Goal: Transaction & Acquisition: Purchase product/service

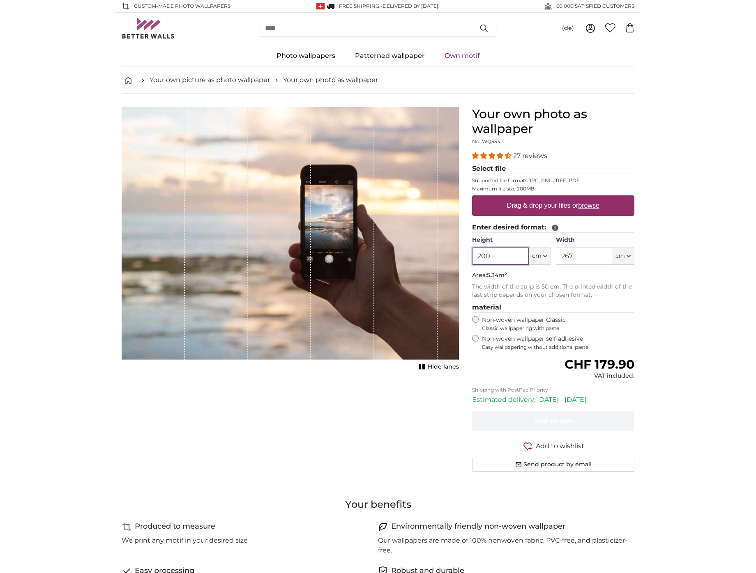
click at [508, 260] on input "200" at bounding box center [500, 256] width 56 height 17
type input "220"
type input "135"
type input "220"
type input "135"
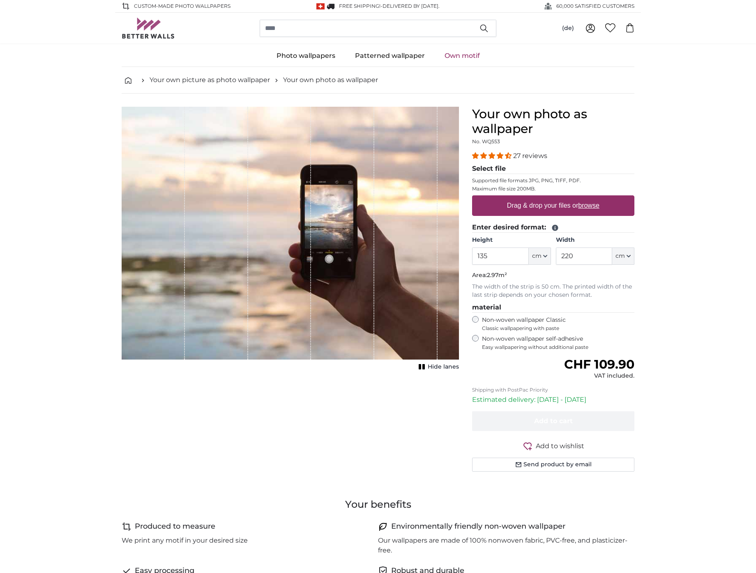
click at [507, 157] on span "4.41 stars" at bounding box center [508, 155] width 7 height 7
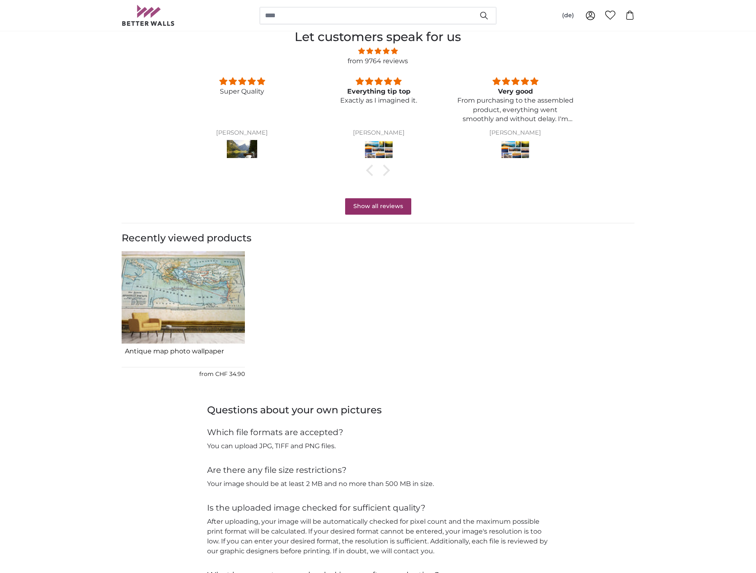
scroll to position [654, 0]
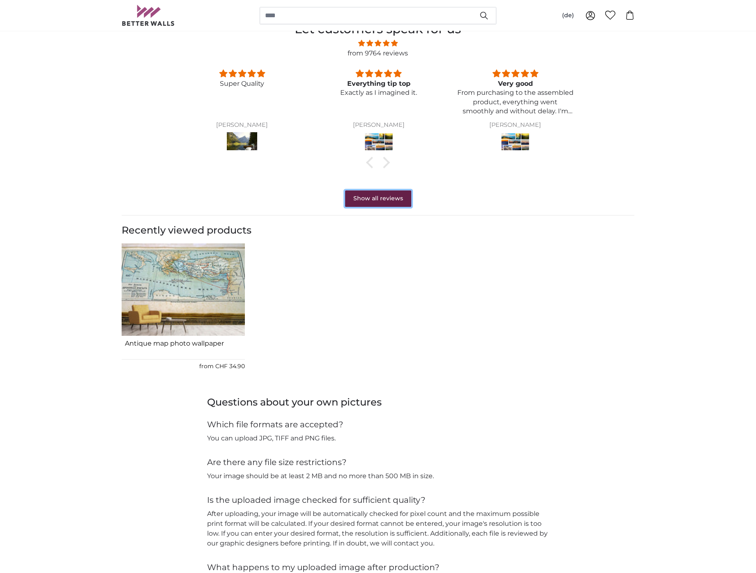
click at [396, 198] on font "Show all reviews" at bounding box center [378, 198] width 50 height 7
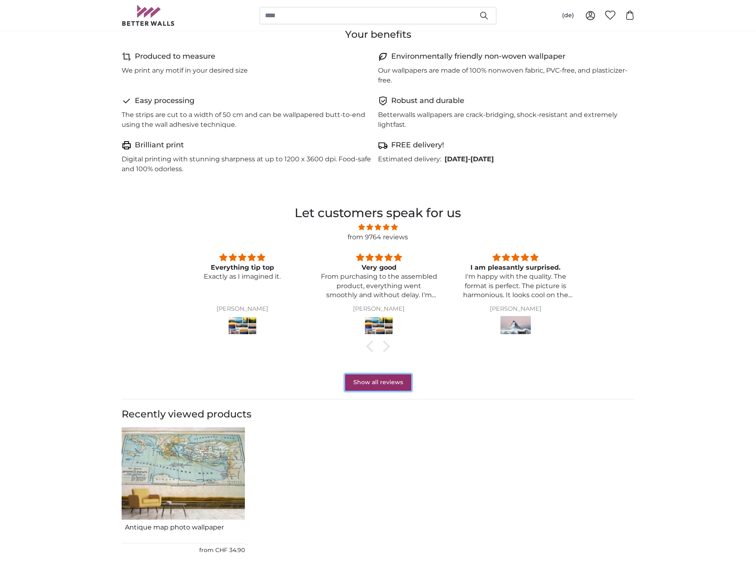
scroll to position [0, 0]
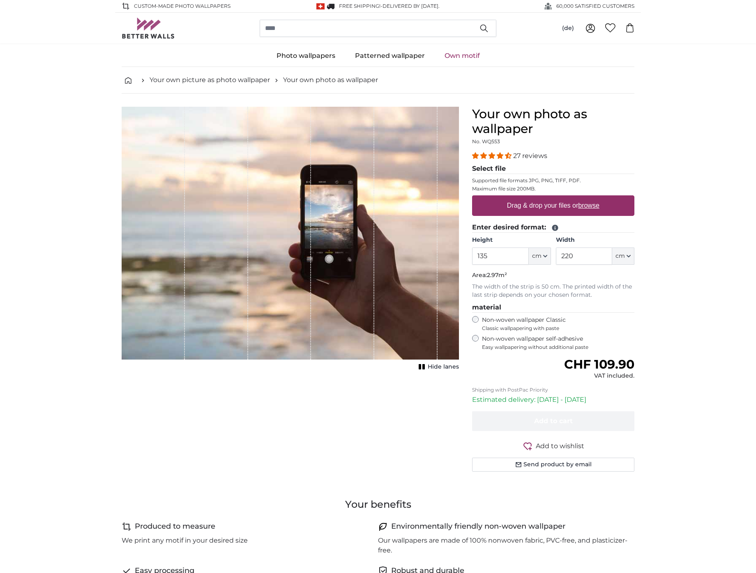
click at [585, 212] on label "Drag & drop your files or browse" at bounding box center [553, 206] width 99 height 16
click at [585, 198] on input "Drag & drop your files or browse" at bounding box center [553, 197] width 162 height 2
click at [584, 210] on label "Drag & drop your files or browse" at bounding box center [553, 206] width 99 height 16
click at [584, 198] on input "Drag & drop your files or browse" at bounding box center [553, 197] width 162 height 2
type input "**********"
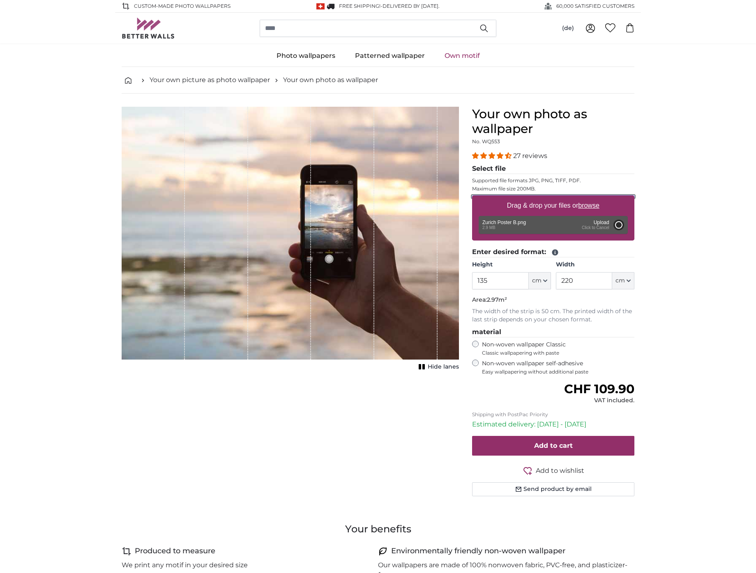
type input "95"
type input "154.9"
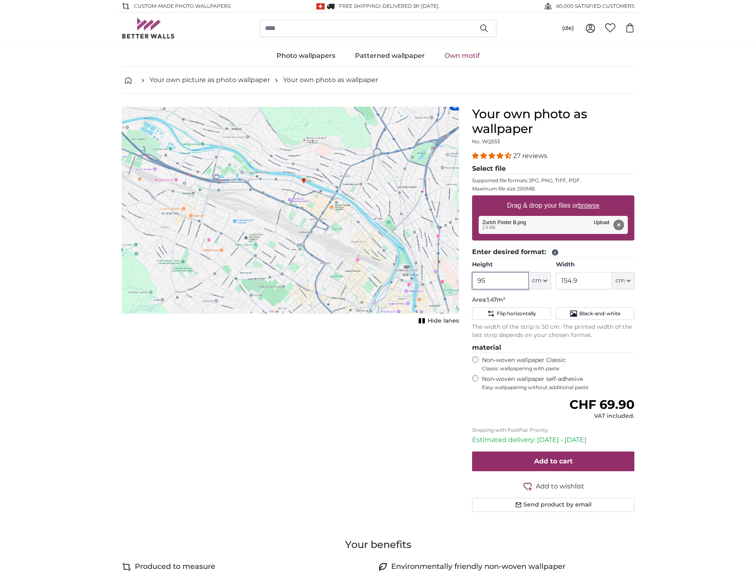
click at [522, 282] on input "95" at bounding box center [500, 280] width 56 height 17
click at [582, 314] on font "Black-and-white" at bounding box center [599, 314] width 41 height 6
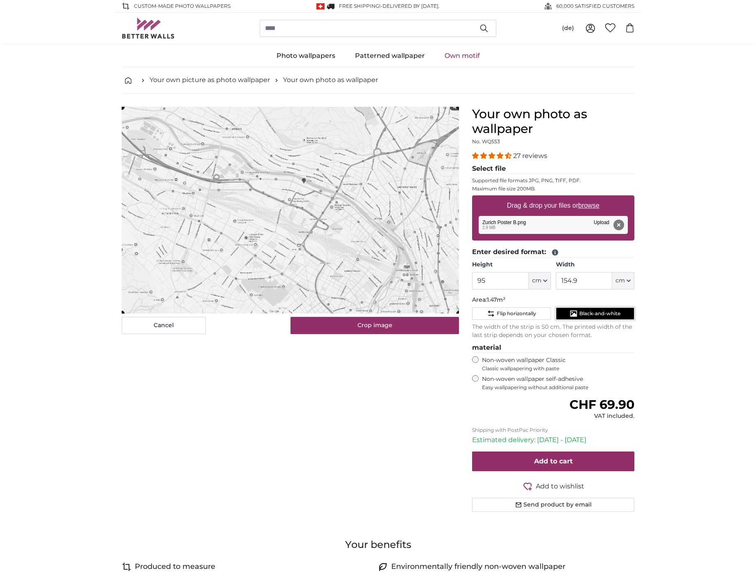
click at [582, 314] on font "Black-and-white" at bounding box center [599, 314] width 41 height 6
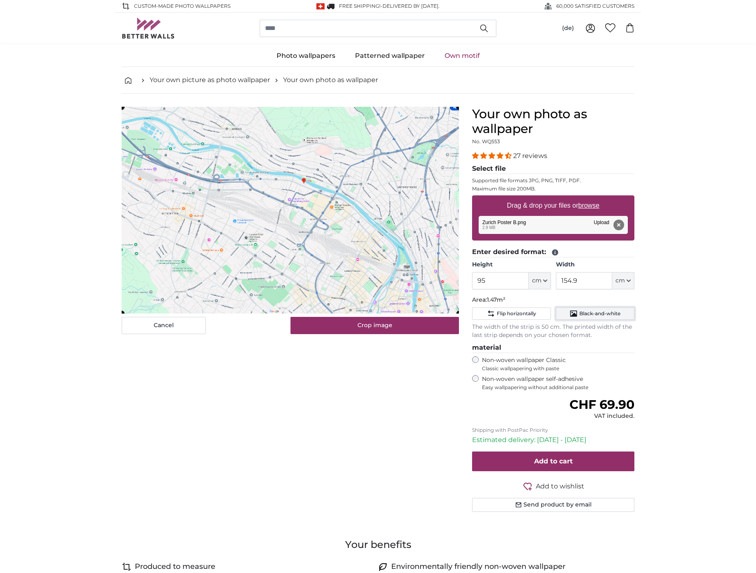
click at [582, 314] on font "Black-and-white" at bounding box center [599, 314] width 41 height 6
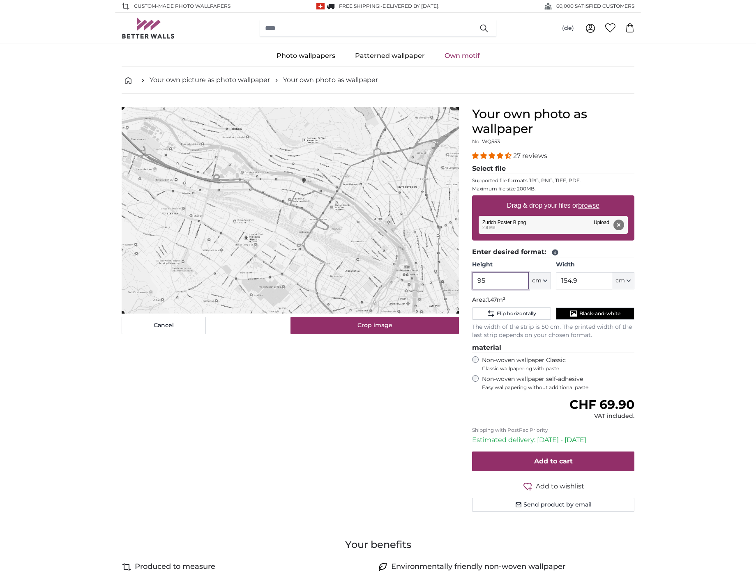
click at [509, 283] on input "95" at bounding box center [500, 280] width 56 height 17
type input "9"
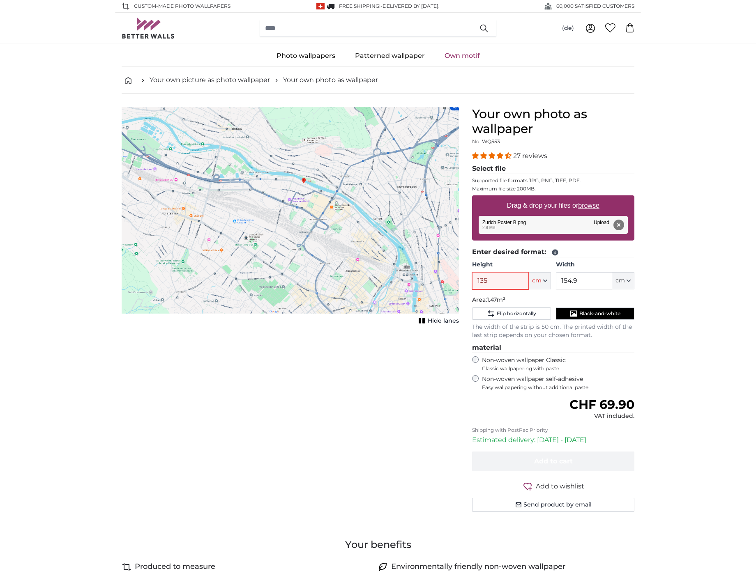
type input "135"
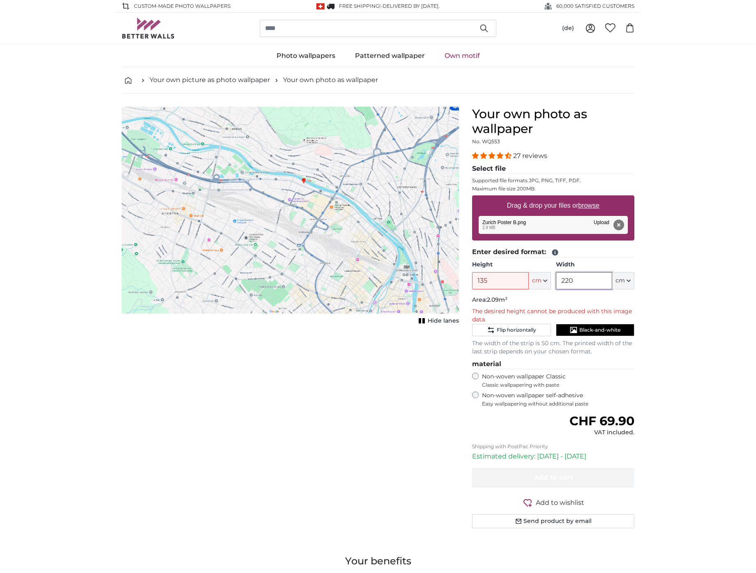
type input "220"
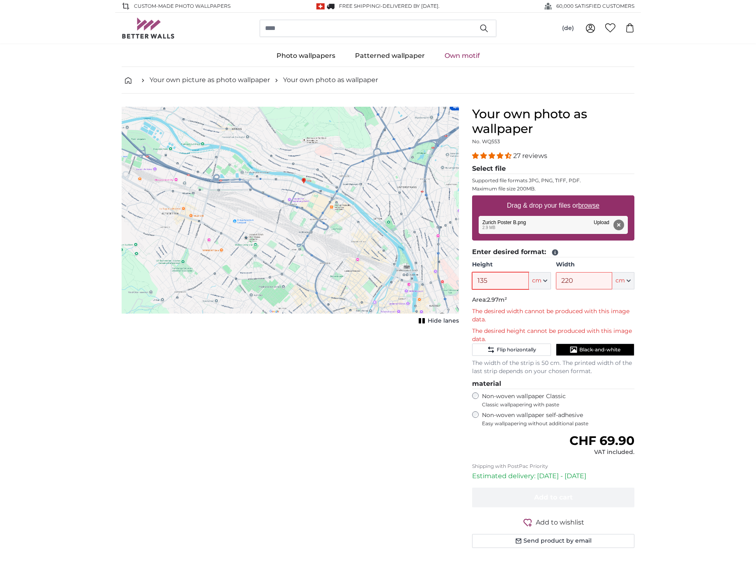
click at [509, 280] on input "135" at bounding box center [500, 280] width 56 height 17
type input "140"
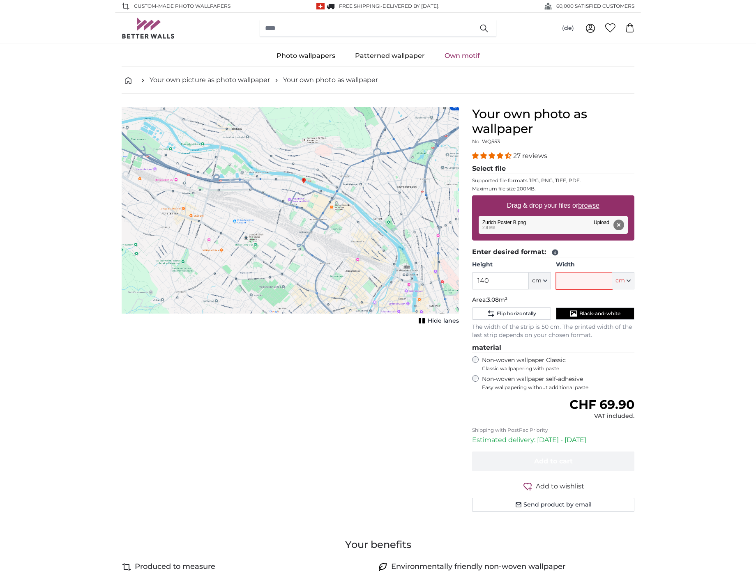
click at [592, 285] on input "Width" at bounding box center [584, 280] width 56 height 17
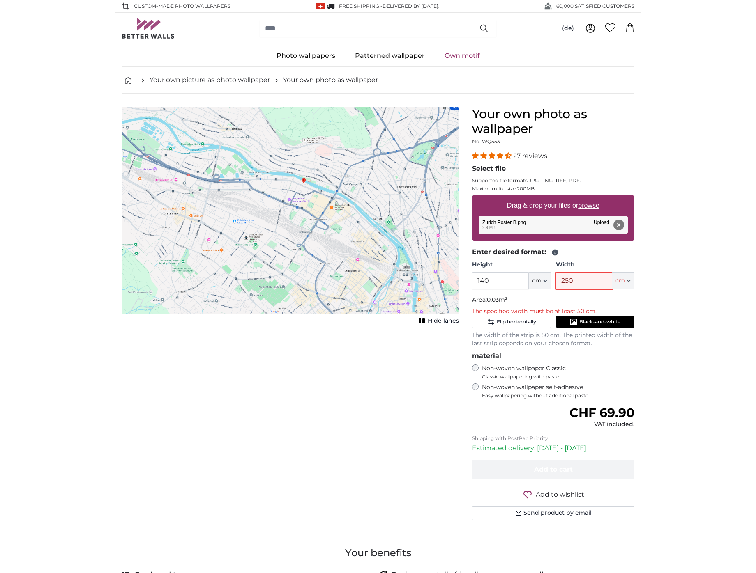
type input "250"
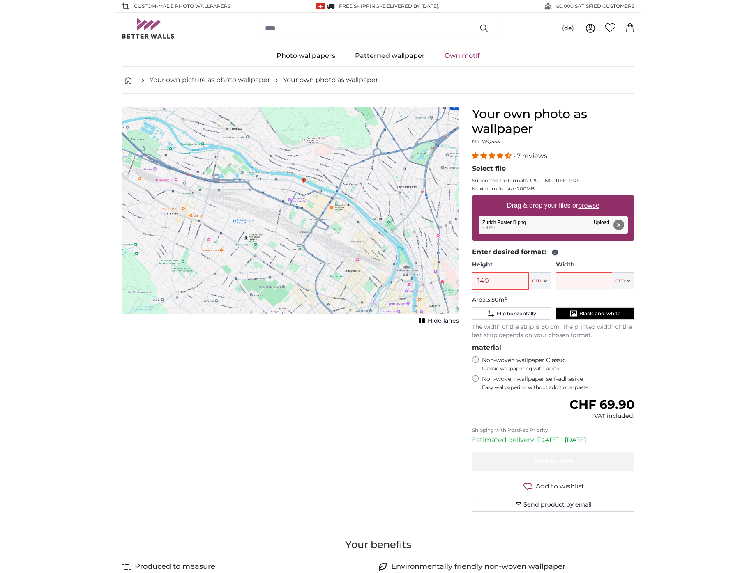
type input "140"
click at [587, 275] on input "Width" at bounding box center [584, 280] width 56 height 17
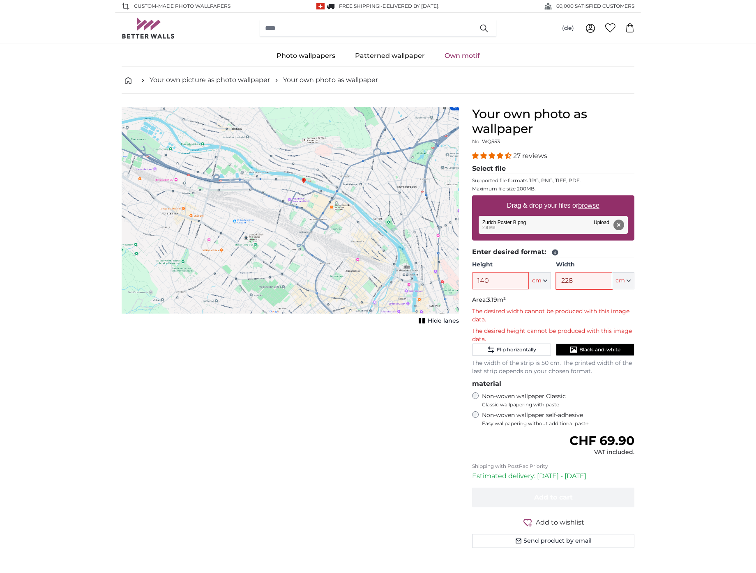
type input "228"
